Goal: Navigation & Orientation: Find specific page/section

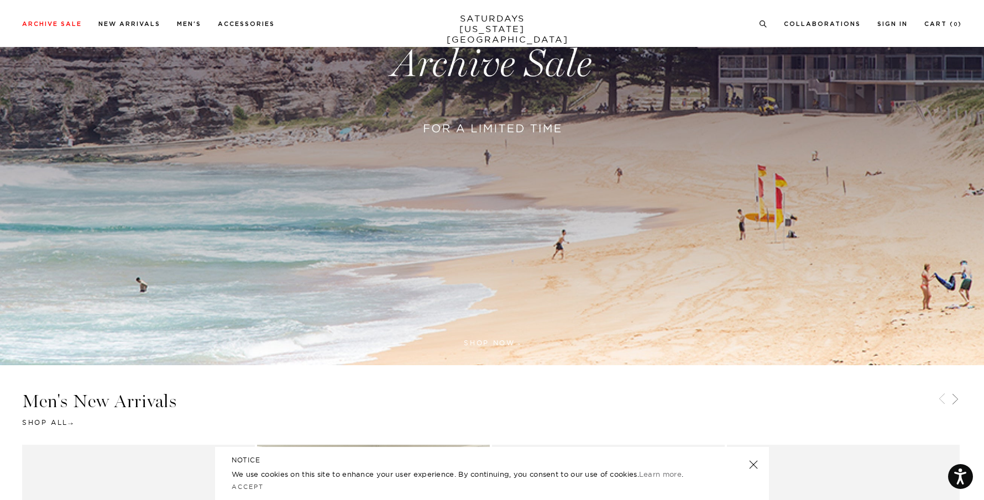
scroll to position [171, 0]
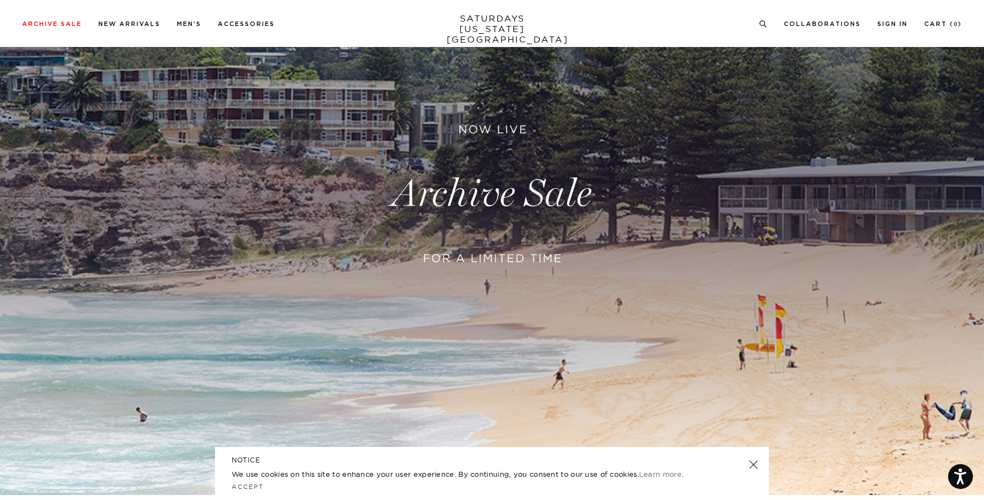
click at [532, 191] on link at bounding box center [492, 194] width 984 height 603
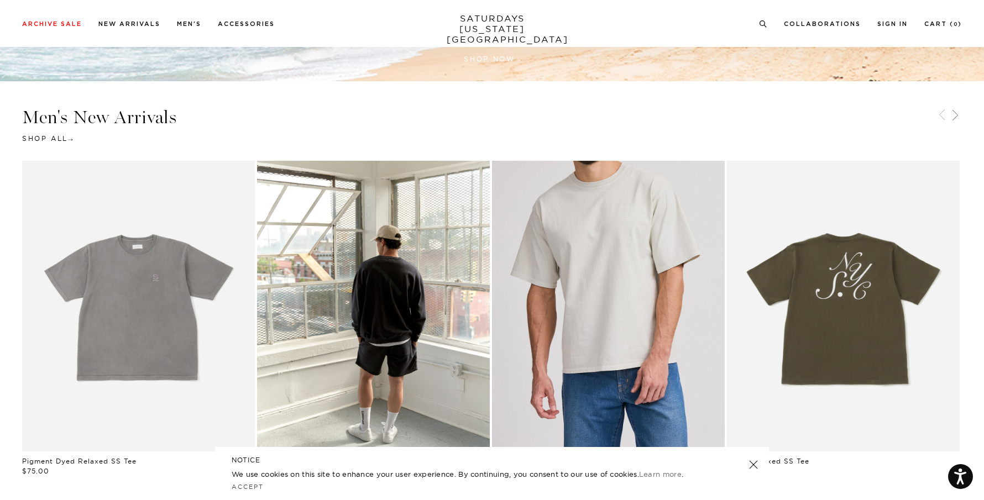
scroll to position [648, 0]
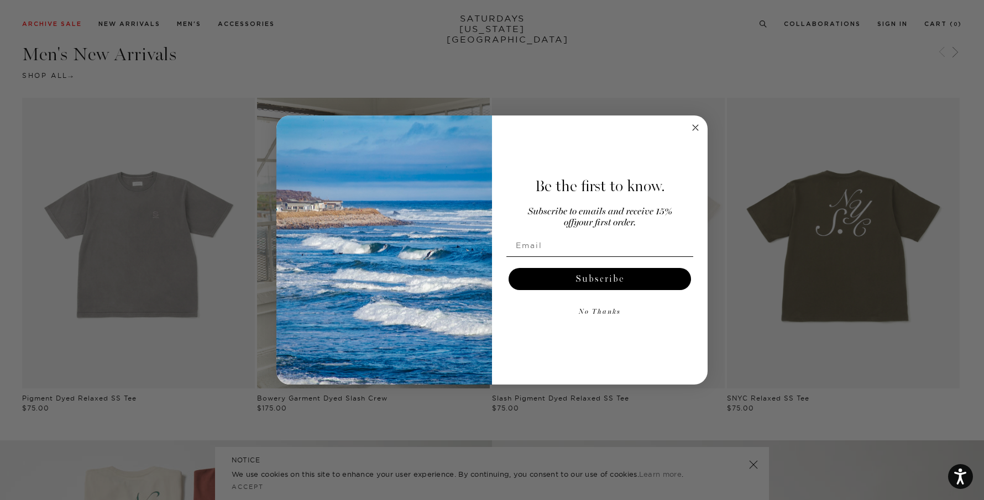
click at [599, 311] on button "No Thanks" at bounding box center [599, 312] width 187 height 22
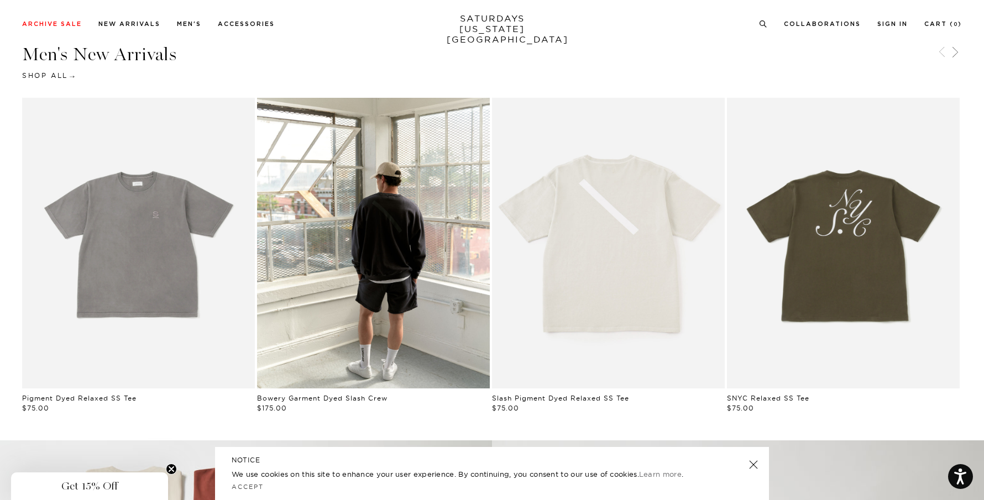
click at [50, 75] on link "Shop All" at bounding box center [47, 75] width 51 height 8
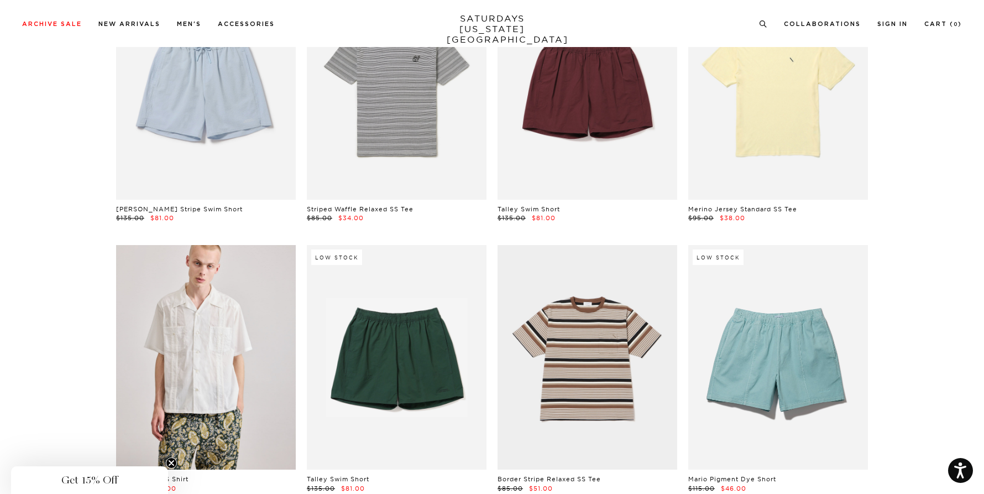
scroll to position [1988, 0]
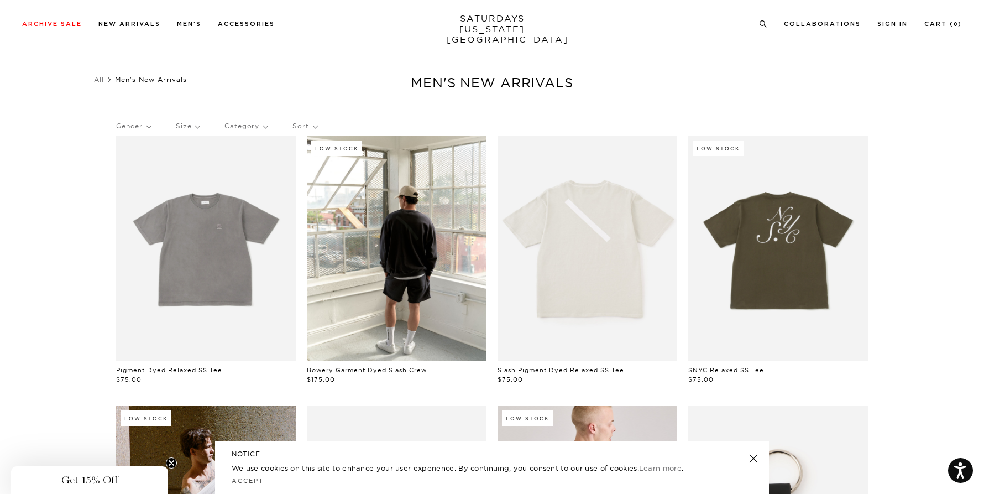
scroll to position [146, 0]
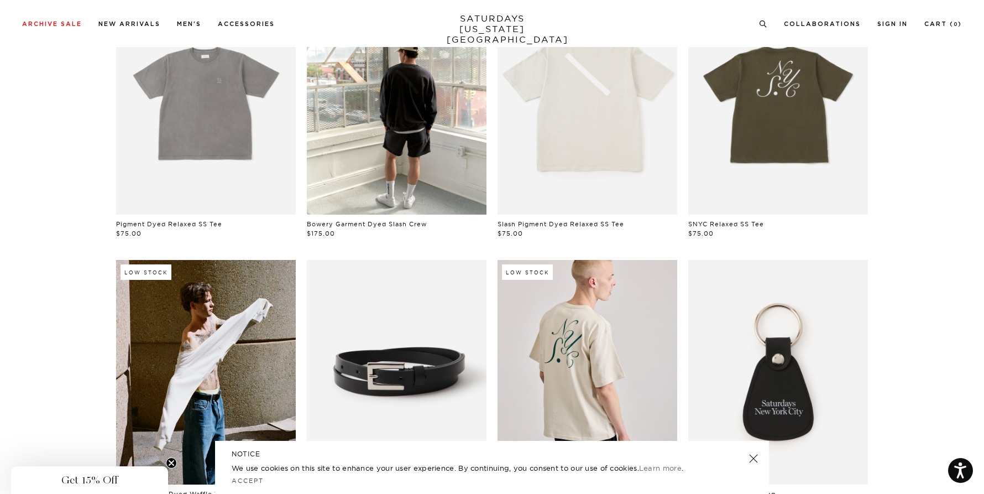
click at [755, 457] on link at bounding box center [753, 458] width 15 height 15
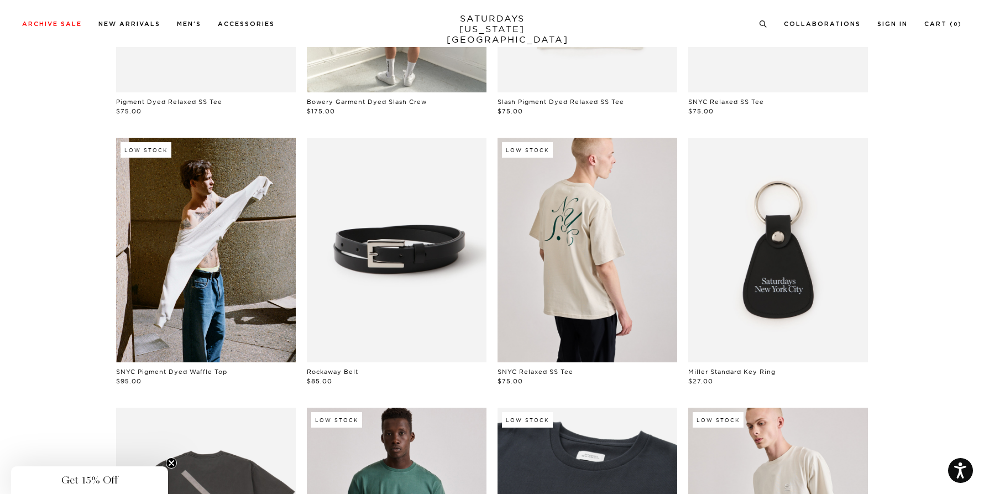
scroll to position [0, 0]
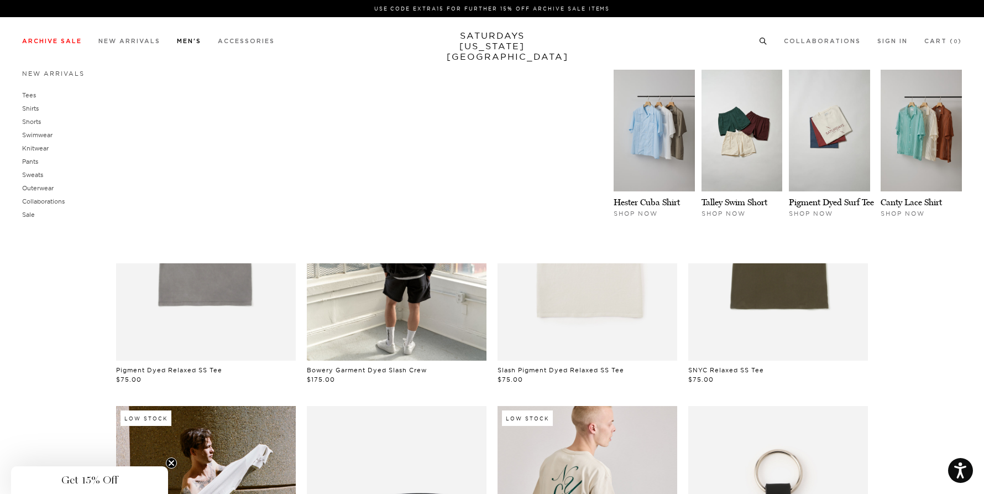
click at [181, 36] on li "Men's New Arrivals Tees Shirts Shorts Swimwear Knitwear Pants Sweats Outerwear" at bounding box center [189, 40] width 24 height 10
click at [185, 40] on link "Men's" at bounding box center [189, 41] width 24 height 6
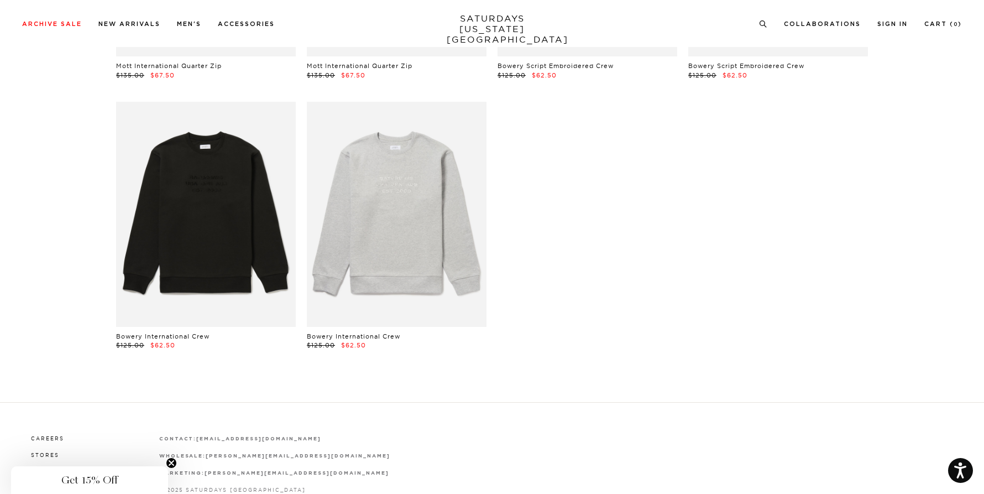
scroll to position [9033, 0]
